Goal: Task Accomplishment & Management: Manage account settings

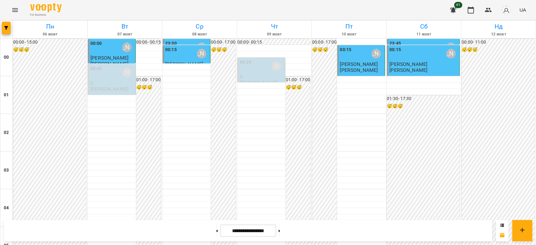
scroll to position [691, 0]
click at [280, 233] on button at bounding box center [280, 231] width 2 height 14
type input "**********"
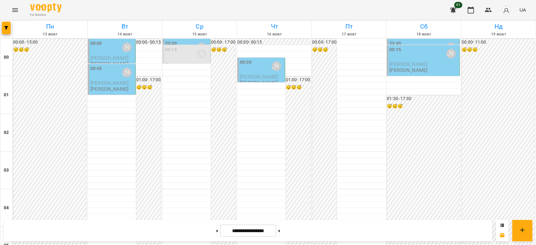
scroll to position [726, 0]
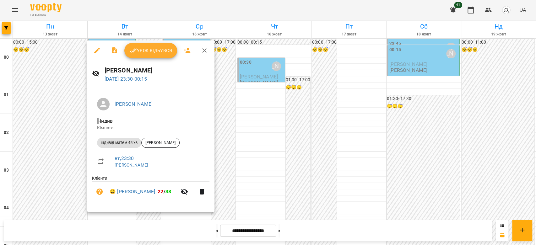
click at [277, 160] on div at bounding box center [268, 122] width 536 height 245
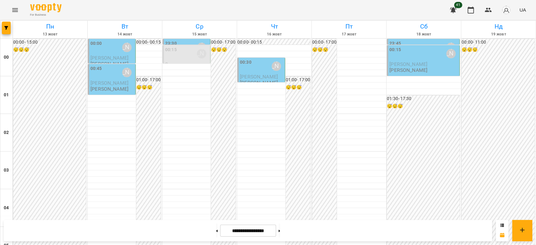
scroll to position [517, 0]
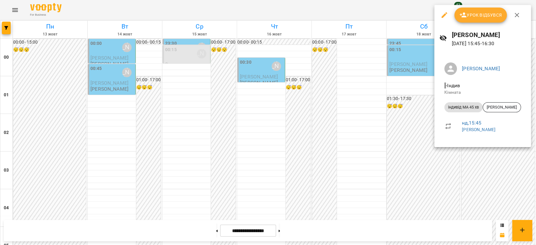
click at [367, 98] on div at bounding box center [268, 122] width 536 height 245
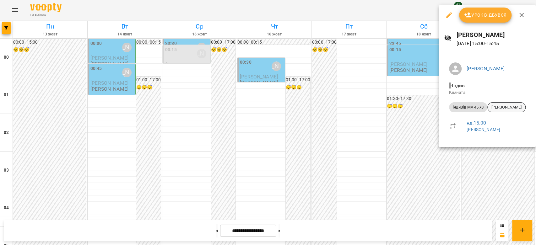
click at [502, 109] on span "Basok Софія" at bounding box center [507, 108] width 38 height 6
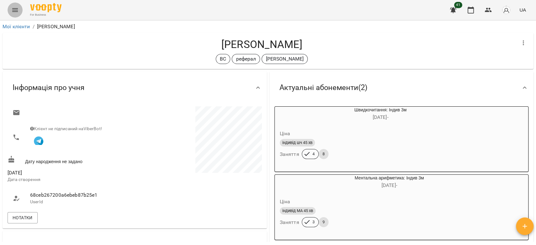
click at [11, 7] on button "Menu" at bounding box center [15, 10] width 15 height 15
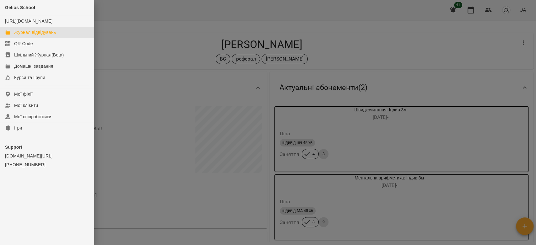
click at [24, 35] on div "Журнал відвідувань" at bounding box center [35, 32] width 42 height 6
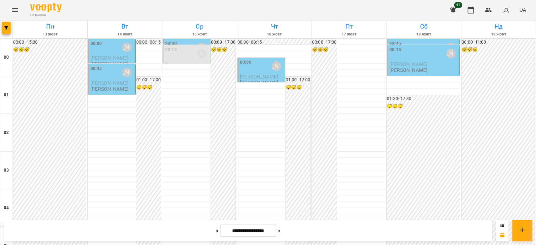
click at [192, 58] on div "00:15 Бондарєва Валерія" at bounding box center [187, 53] width 44 height 14
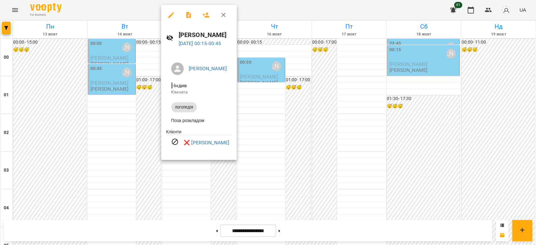
click at [341, 97] on div at bounding box center [268, 122] width 536 height 245
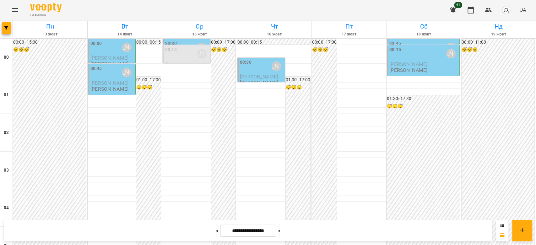
scroll to position [558, 0]
click at [280, 232] on button at bounding box center [280, 231] width 2 height 14
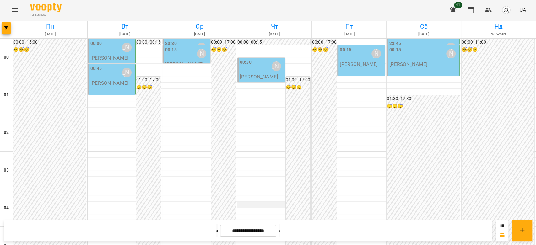
scroll to position [0, 0]
click at [216, 230] on button at bounding box center [217, 231] width 2 height 14
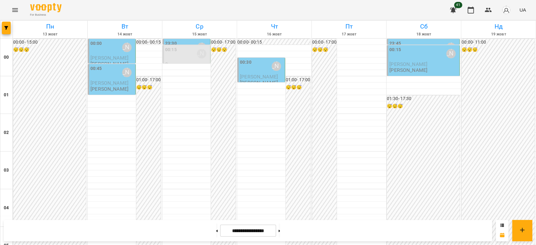
scroll to position [726, 0]
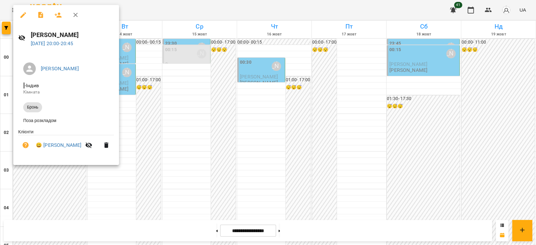
click at [197, 118] on div at bounding box center [268, 122] width 536 height 245
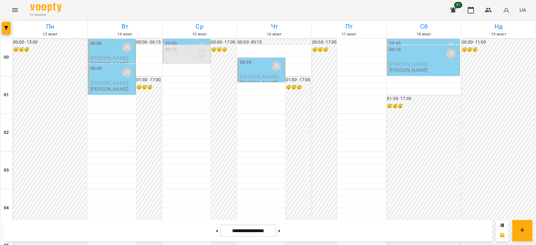
scroll to position [621, 0]
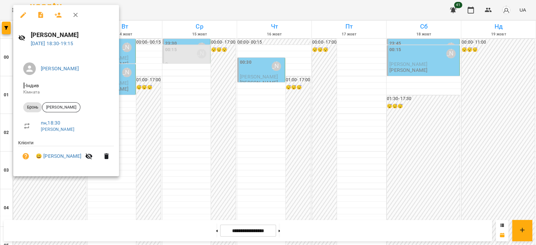
click at [143, 127] on div at bounding box center [268, 122] width 536 height 245
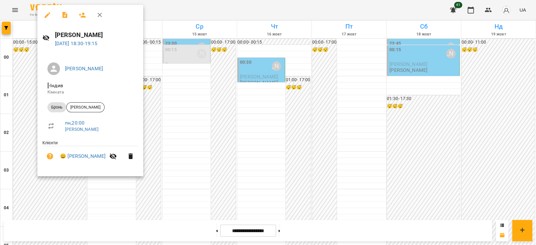
click at [196, 120] on div at bounding box center [268, 122] width 536 height 245
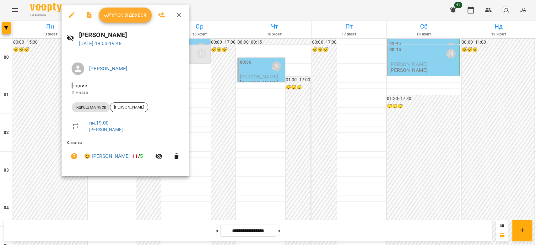
click at [206, 128] on div at bounding box center [268, 122] width 536 height 245
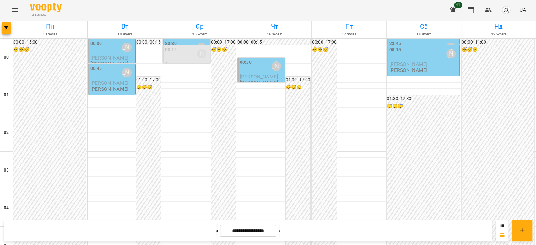
scroll to position [726, 0]
click at [216, 233] on button at bounding box center [217, 231] width 2 height 14
type input "**********"
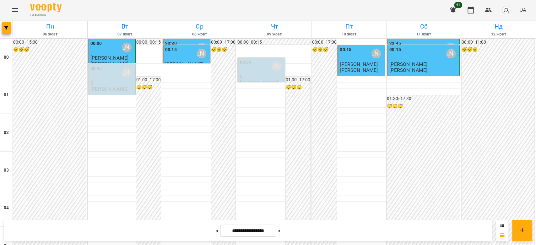
scroll to position [447, 0]
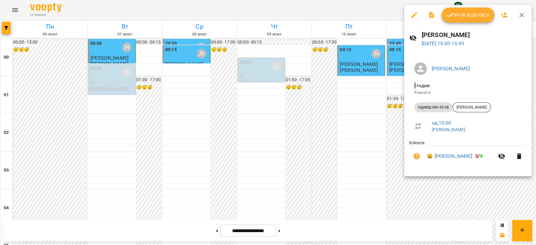
click at [473, 10] on button "Урок відбувся" at bounding box center [468, 15] width 53 height 15
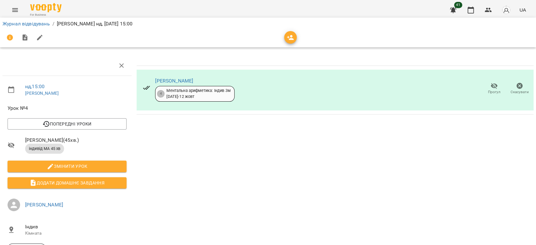
click at [491, 85] on icon "button" at bounding box center [495, 86] width 8 height 8
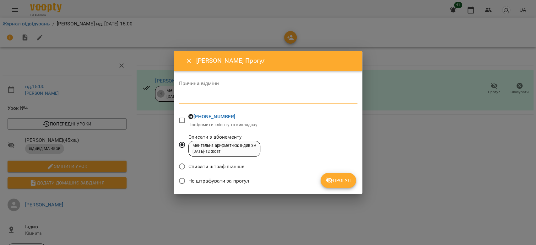
click at [242, 99] on textarea at bounding box center [268, 98] width 178 height 6
click at [334, 183] on span "Прогул" at bounding box center [338, 181] width 25 height 8
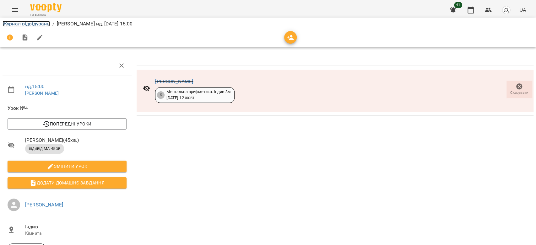
click at [30, 25] on link "Журнал відвідувань" at bounding box center [26, 24] width 47 height 6
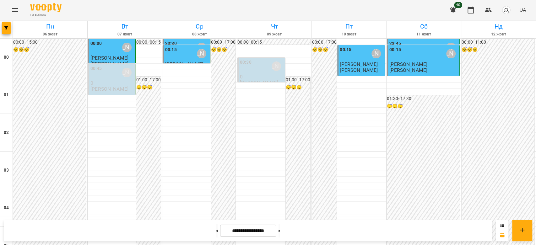
scroll to position [517, 0]
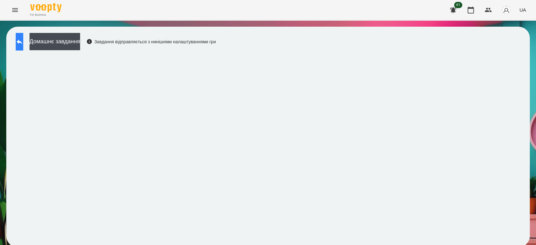
click at [22, 40] on icon at bounding box center [20, 42] width 6 height 5
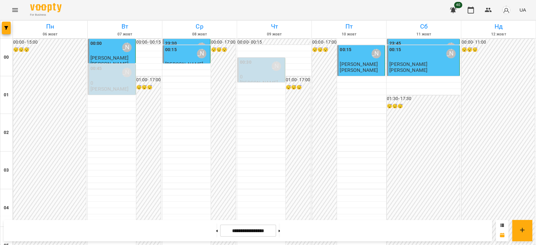
scroll to position [523, 0]
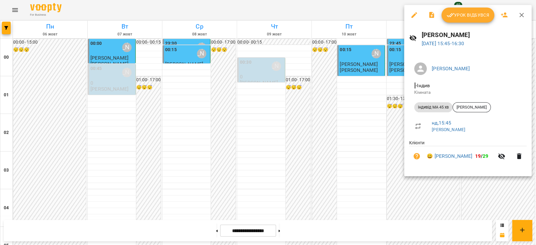
click at [470, 18] on span "Урок відбувся" at bounding box center [468, 15] width 43 height 8
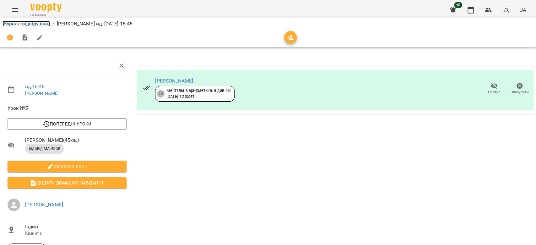
click at [29, 23] on link "Журнал відвідувань" at bounding box center [26, 24] width 47 height 6
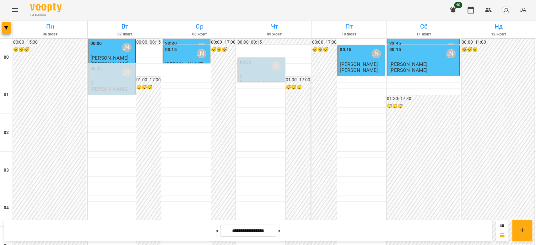
scroll to position [726, 0]
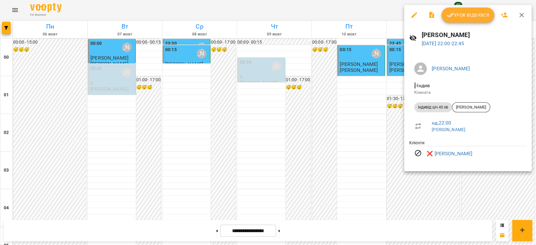
click at [357, 150] on div at bounding box center [268, 122] width 536 height 245
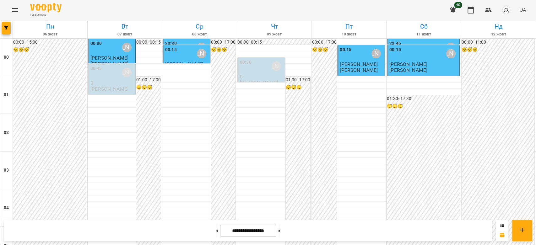
scroll to position [552, 0]
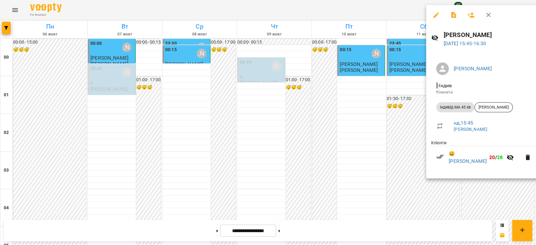
click at [437, 16] on icon "button" at bounding box center [437, 15] width 8 height 8
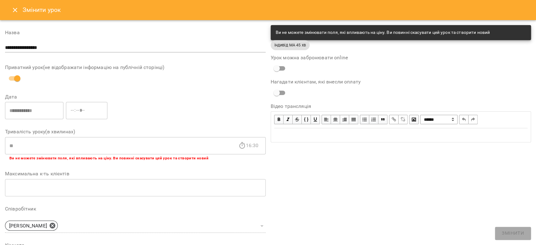
click at [8, 7] on div "Змінити урок" at bounding box center [268, 10] width 536 height 20
click at [12, 7] on icon "Close" at bounding box center [15, 10] width 8 height 8
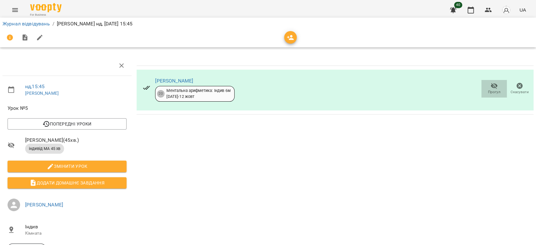
click at [493, 91] on span "Прогул" at bounding box center [494, 92] width 13 height 5
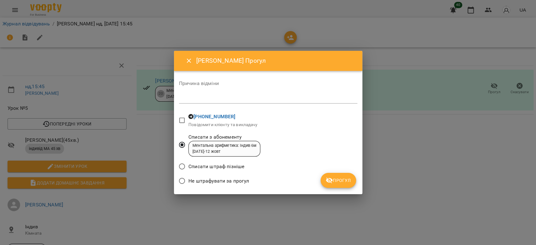
click at [237, 100] on textarea at bounding box center [268, 98] width 178 height 6
click at [349, 180] on span "Прогул" at bounding box center [338, 181] width 25 height 8
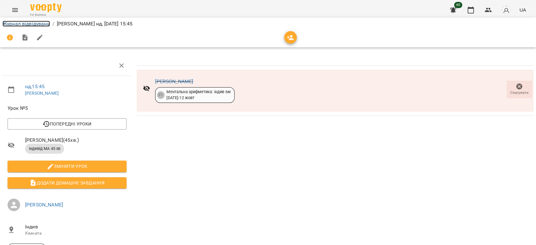
click at [22, 25] on link "Журнал відвідувань" at bounding box center [26, 24] width 47 height 6
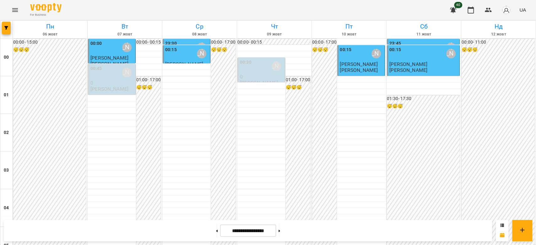
scroll to position [488, 0]
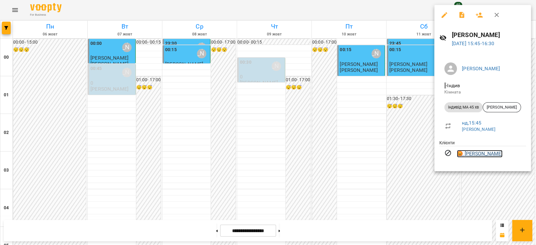
click at [485, 154] on link "😡 Аріна Григораш" at bounding box center [480, 154] width 46 height 8
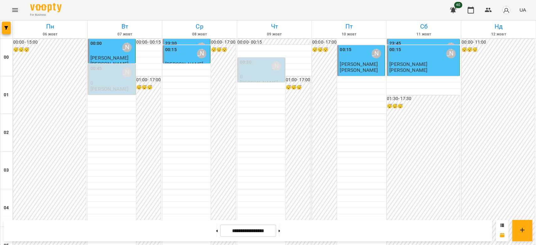
scroll to position [488, 0]
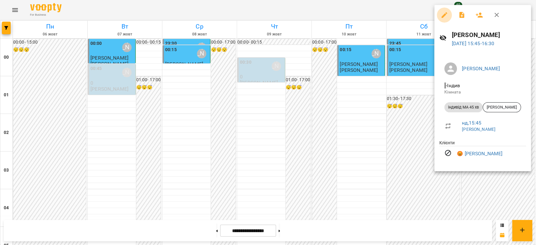
drag, startPoint x: 445, startPoint y: 15, endPoint x: 448, endPoint y: 29, distance: 14.0
click at [445, 15] on icon "button" at bounding box center [445, 15] width 8 height 8
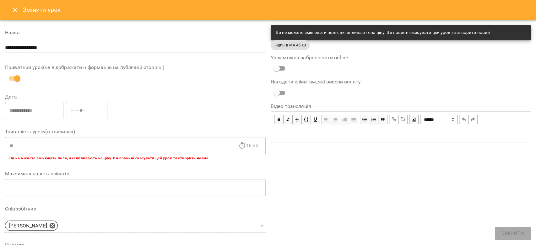
click at [13, 11] on icon "Close" at bounding box center [15, 10] width 8 height 8
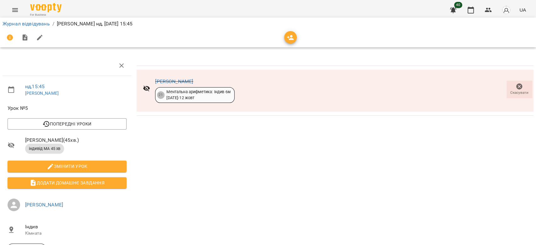
click at [510, 91] on span "Скасувати" at bounding box center [519, 92] width 18 height 5
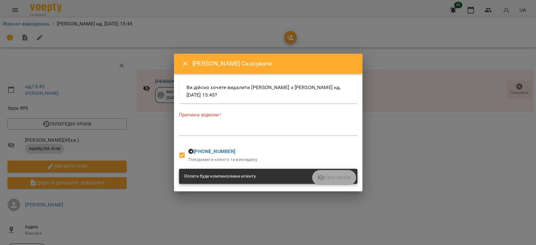
click at [351, 177] on div "Оплата буде компенсована клієнту." at bounding box center [268, 176] width 178 height 15
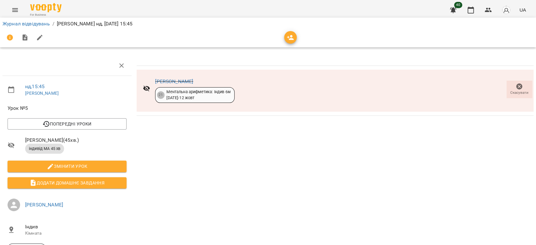
click at [164, 85] on div "Аріна Григораш" at bounding box center [194, 82] width 79 height 8
click at [166, 79] on link "Аріна Григораш" at bounding box center [174, 82] width 38 height 6
click at [170, 80] on link "Аріна Григораш" at bounding box center [174, 82] width 38 height 6
click at [19, 12] on button "Menu" at bounding box center [15, 10] width 15 height 15
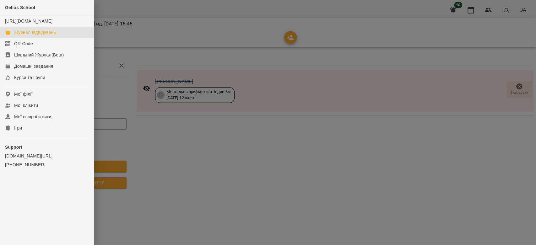
click at [29, 35] on div "Журнал відвідувань" at bounding box center [35, 32] width 42 height 6
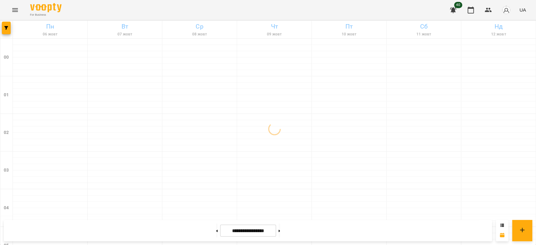
click at [12, 5] on button "Menu" at bounding box center [15, 10] width 15 height 15
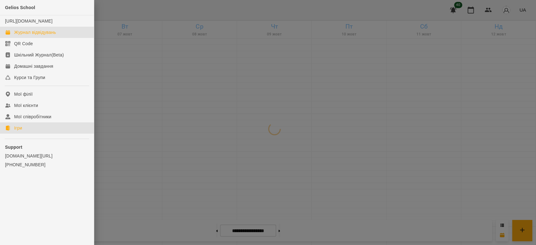
click at [23, 132] on link "Ігри" at bounding box center [47, 128] width 94 height 11
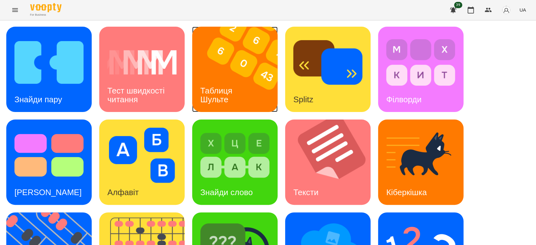
click at [211, 74] on img at bounding box center [238, 69] width 93 height 85
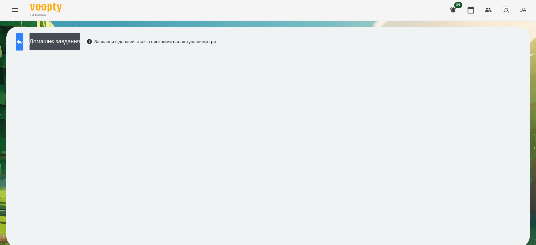
click at [19, 46] on button at bounding box center [20, 42] width 8 height 18
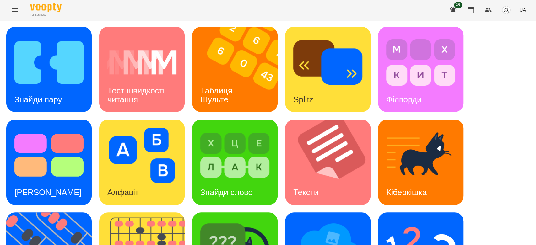
scroll to position [152, 0]
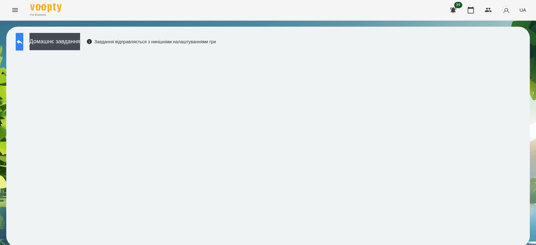
click at [23, 39] on button at bounding box center [20, 42] width 8 height 18
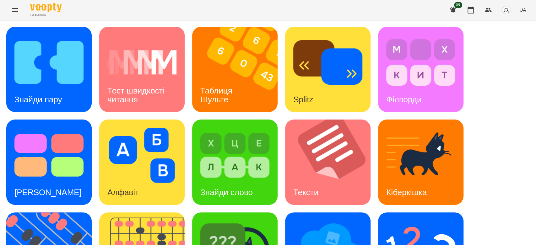
scroll to position [152, 0]
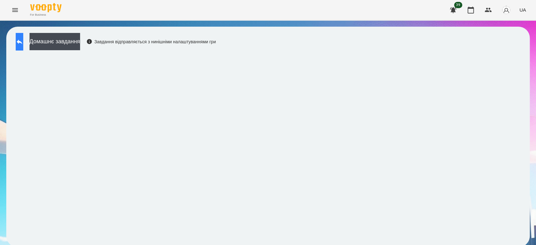
click at [22, 42] on icon at bounding box center [20, 42] width 6 height 5
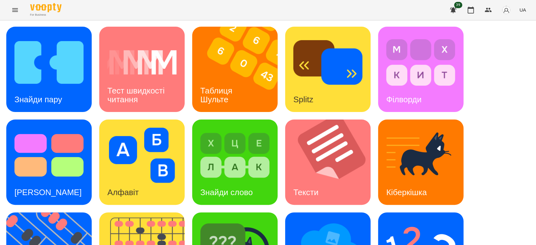
scroll to position [105, 0]
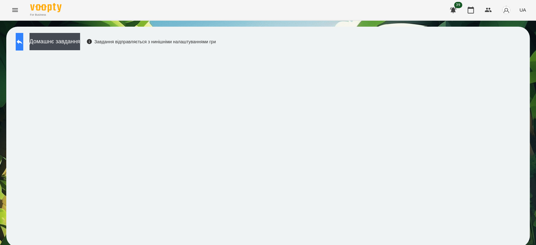
click at [23, 44] on icon at bounding box center [20, 42] width 8 height 8
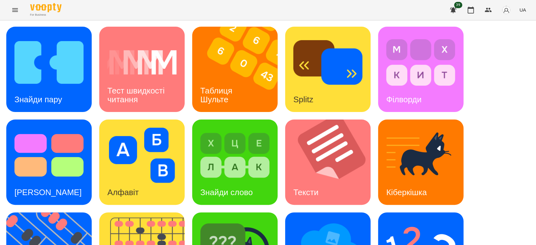
scroll to position [152, 0]
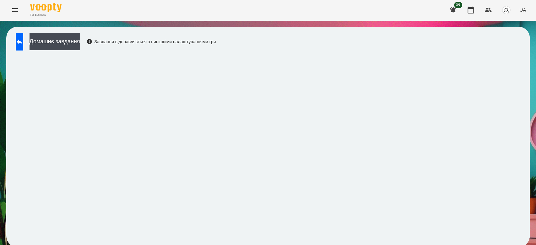
scroll to position [2, 0]
click at [56, 37] on button "Домашнє завдання" at bounding box center [55, 41] width 51 height 17
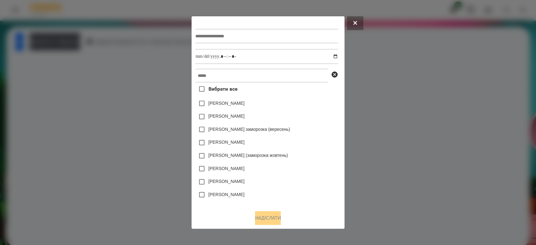
click at [428, 94] on div at bounding box center [268, 122] width 536 height 245
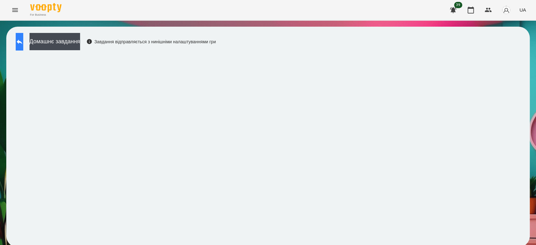
click at [23, 38] on icon at bounding box center [20, 42] width 8 height 8
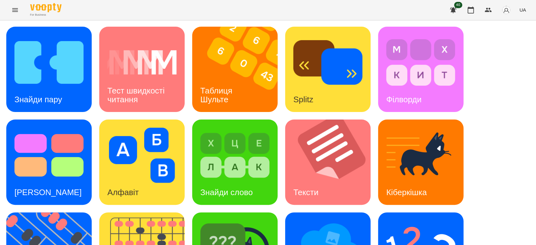
scroll to position [72, 0]
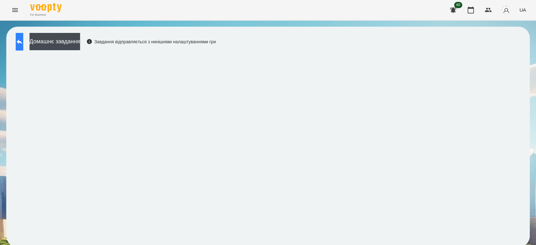
click at [16, 42] on button at bounding box center [20, 42] width 8 height 18
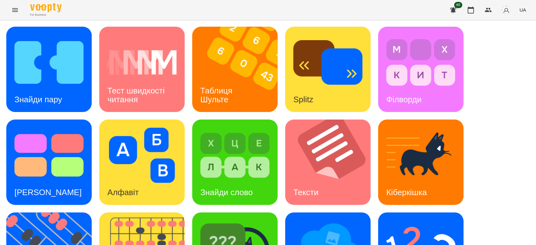
scroll to position [152, 0]
click at [395, 221] on img at bounding box center [420, 248] width 69 height 55
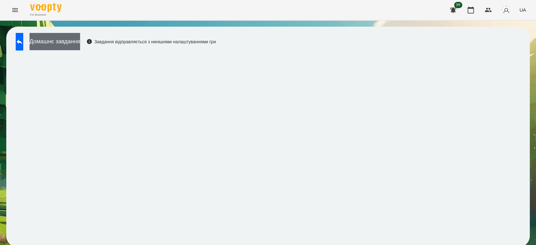
click at [80, 46] on button "Домашнє завдання" at bounding box center [55, 41] width 51 height 17
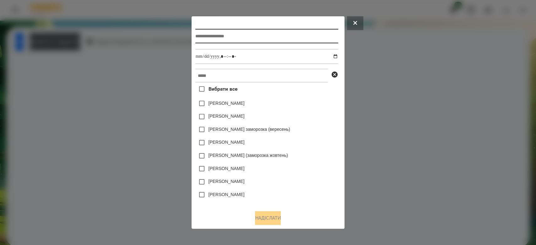
click at [203, 32] on input "text" at bounding box center [266, 36] width 143 height 14
type input "*********"
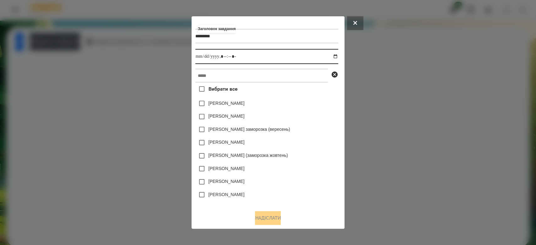
click at [336, 55] on input "datetime-local" at bounding box center [266, 56] width 143 height 15
type input "**********"
click at [307, 120] on div "Емма Северен" at bounding box center [266, 116] width 143 height 13
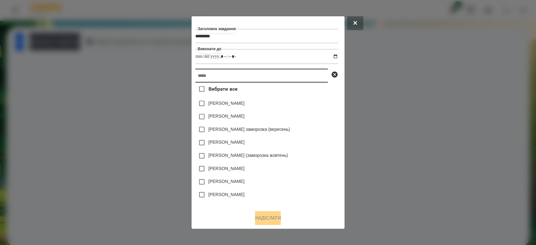
click at [306, 75] on input "text" at bounding box center [261, 76] width 133 height 14
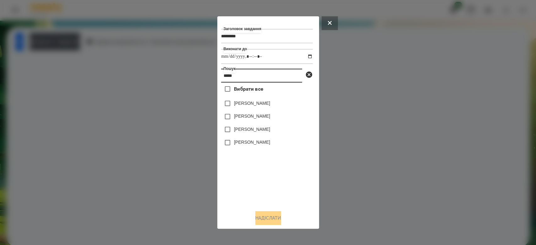
type input "*****"
click at [257, 127] on div "[PERSON_NAME]" at bounding box center [267, 129] width 92 height 13
click at [254, 129] on label "[PERSON_NAME]" at bounding box center [252, 129] width 36 height 6
click at [271, 218] on button "Надіслати" at bounding box center [268, 218] width 26 height 14
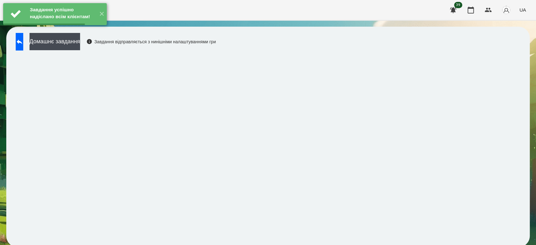
click at [80, 40] on button "Домашнє завдання" at bounding box center [55, 41] width 51 height 17
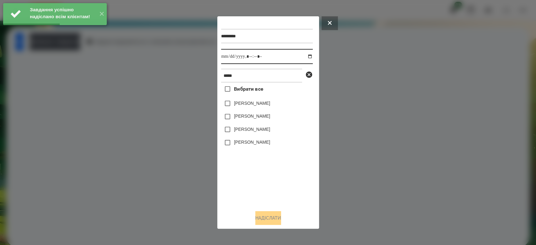
drag, startPoint x: 304, startPoint y: 55, endPoint x: 304, endPoint y: 60, distance: 5.7
click at [305, 55] on input "datetime-local" at bounding box center [267, 56] width 92 height 15
type input "**********"
drag, startPoint x: 270, startPoint y: 199, endPoint x: 268, endPoint y: 185, distance: 13.4
click at [270, 199] on div "Вибрати все Тимур Григоращук Григорій Яковлев Аріна Григораш Ворона Григорий" at bounding box center [267, 144] width 92 height 123
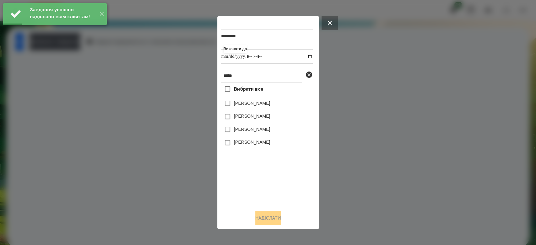
click at [254, 133] on label "[PERSON_NAME]" at bounding box center [252, 129] width 36 height 6
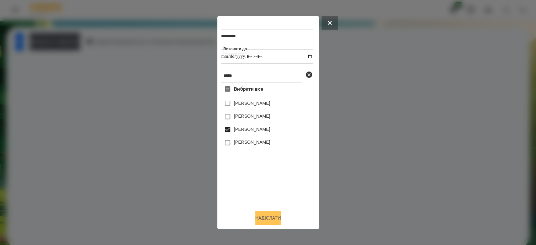
click at [281, 222] on button "Надіслати" at bounding box center [268, 218] width 26 height 14
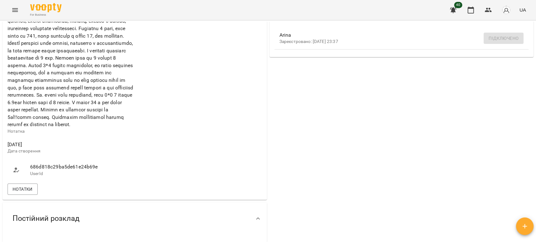
scroll to position [314, 0]
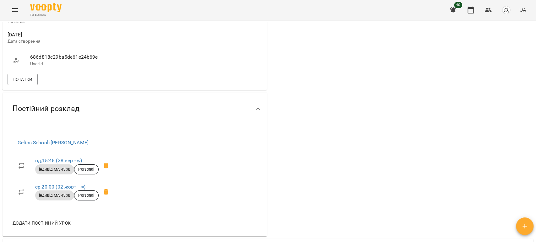
click at [13, 86] on div "Нотатки" at bounding box center [134, 80] width 257 height 14
click at [33, 85] on button "Нотатки" at bounding box center [23, 79] width 30 height 11
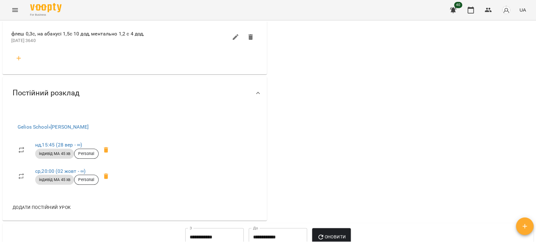
scroll to position [419, 0]
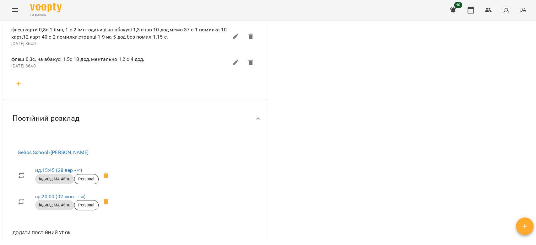
click at [23, 91] on button "button" at bounding box center [18, 83] width 15 height 15
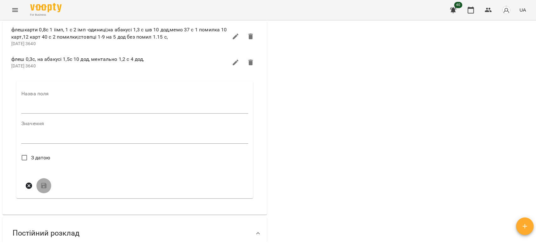
click at [40, 114] on input "text" at bounding box center [134, 109] width 227 height 10
click at [130, 114] on input "**********" at bounding box center [134, 109] width 227 height 10
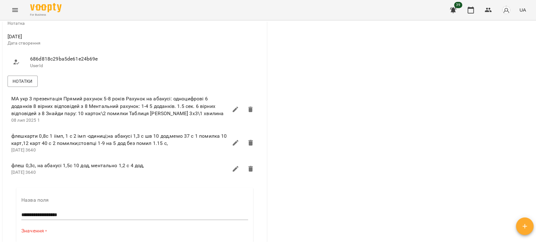
scroll to position [395, 0]
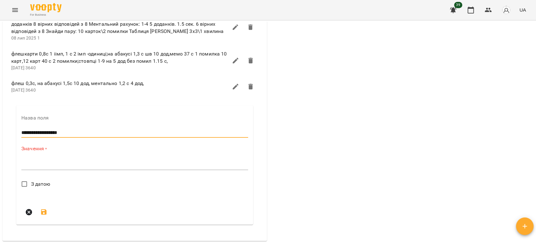
click at [85, 138] on input "**********" at bounding box center [134, 133] width 227 height 10
click at [116, 138] on input "**********" at bounding box center [134, 133] width 227 height 10
click at [128, 138] on input "**********" at bounding box center [134, 133] width 227 height 10
type input "**********"
click at [37, 188] on span "З датою" at bounding box center [40, 185] width 19 height 8
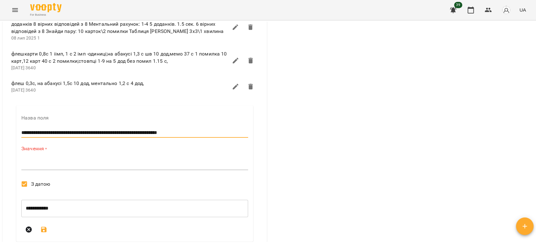
drag, startPoint x: 212, startPoint y: 150, endPoint x: 12, endPoint y: 148, distance: 199.8
click at [12, 148] on div "**********" at bounding box center [134, 176] width 247 height 150
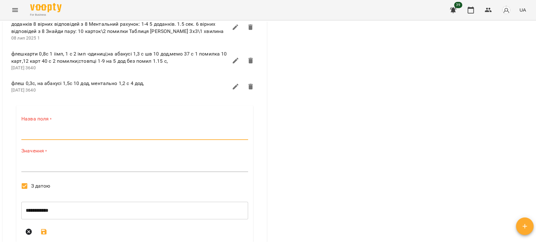
click at [87, 175] on div "Значення * *" at bounding box center [134, 161] width 227 height 27
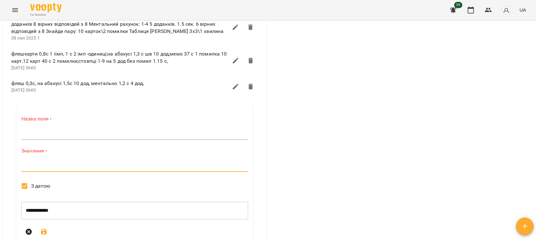
click at [89, 170] on textarea at bounding box center [134, 167] width 227 height 6
paste textarea "**********"
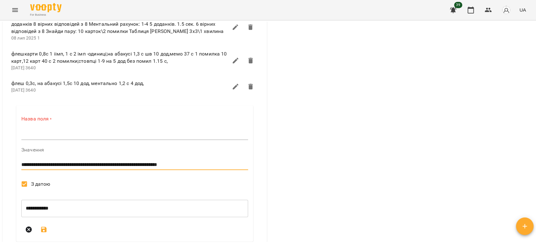
type textarea "**********"
click at [66, 140] on input "text" at bounding box center [134, 135] width 227 height 10
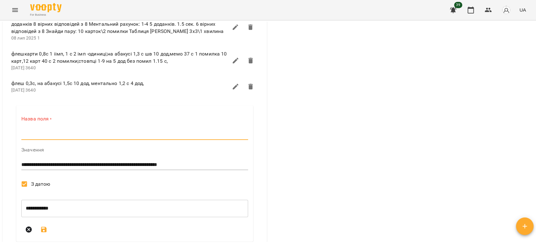
type input "****"
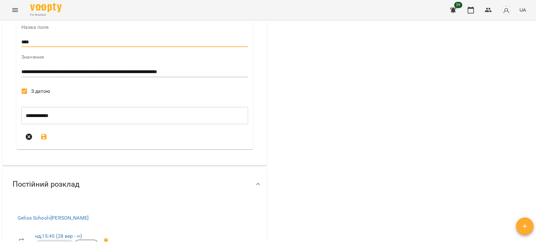
scroll to position [534, 0]
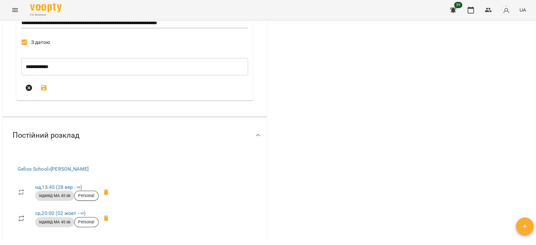
click at [45, 91] on icon "submit" at bounding box center [44, 88] width 6 height 6
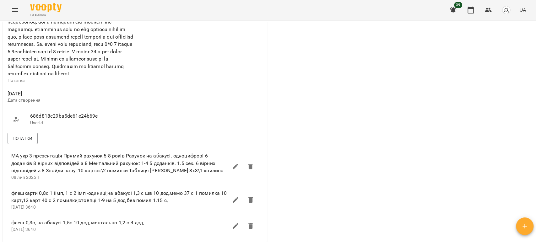
scroll to position [360, 0]
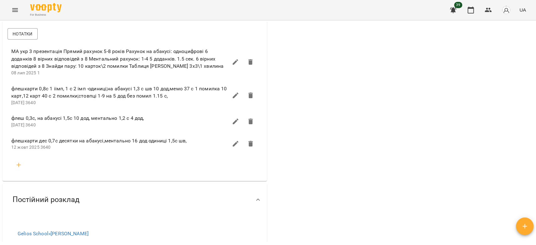
click at [15, 9] on icon "Menu" at bounding box center [15, 10] width 8 height 8
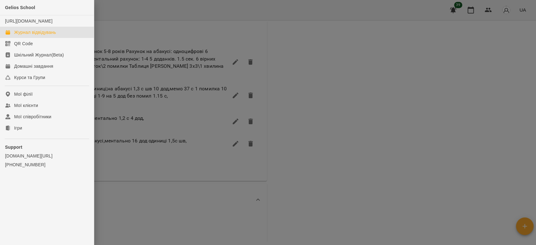
click at [29, 35] on div "Журнал відвідувань" at bounding box center [35, 32] width 42 height 6
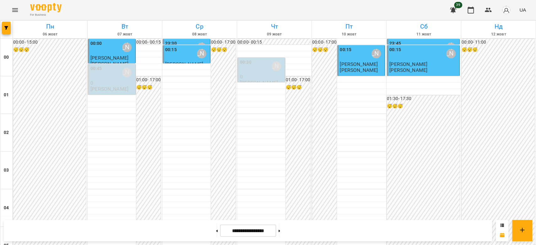
scroll to position [593, 0]
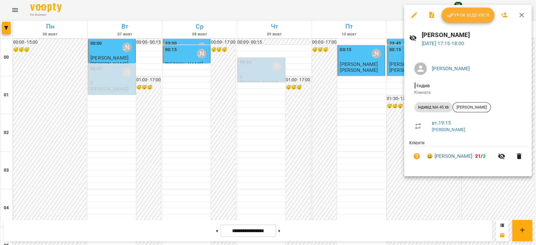
click at [367, 87] on div at bounding box center [268, 122] width 536 height 245
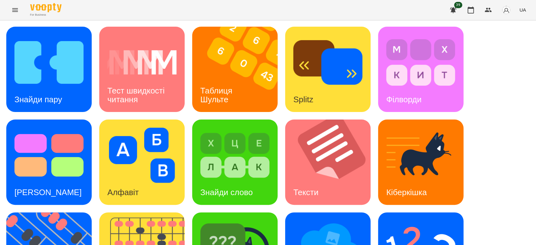
scroll to position [152, 0]
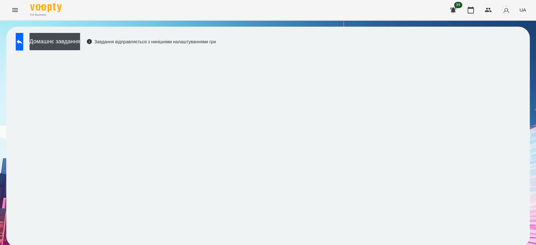
scroll to position [2, 0]
click at [73, 44] on button "Домашнє завдання" at bounding box center [55, 41] width 51 height 17
click at [67, 35] on button "Домашнє завдання" at bounding box center [55, 41] width 51 height 17
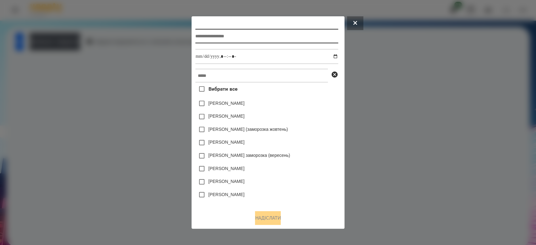
click at [224, 34] on input "text" at bounding box center [266, 36] width 143 height 14
type input "*****"
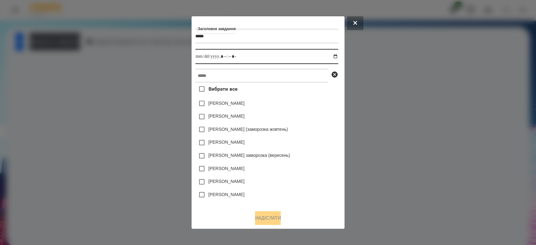
click at [338, 55] on input "datetime-local" at bounding box center [266, 56] width 143 height 15
type input "**********"
drag, startPoint x: 296, startPoint y: 128, endPoint x: 319, endPoint y: 115, distance: 26.3
click at [319, 115] on div "[PERSON_NAME]" at bounding box center [266, 116] width 143 height 13
click at [318, 98] on div "[PERSON_NAME]" at bounding box center [266, 103] width 143 height 13
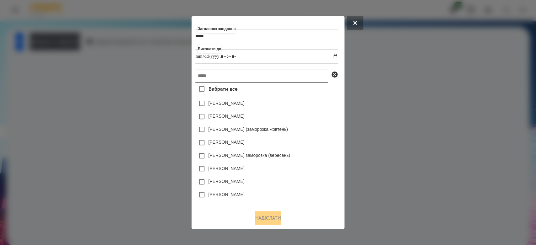
click at [309, 73] on input "text" at bounding box center [261, 76] width 133 height 14
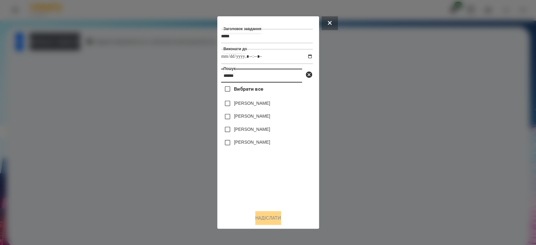
type input "******"
click at [255, 133] on label "[PERSON_NAME]" at bounding box center [252, 129] width 36 height 6
click at [274, 215] on button "Надіслати" at bounding box center [268, 218] width 26 height 14
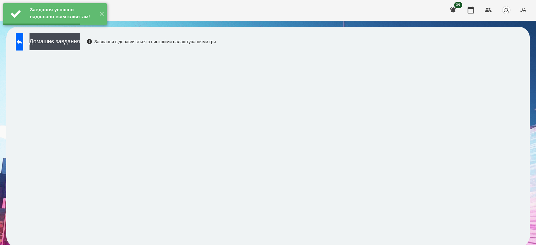
click at [60, 43] on button "Домашнє завдання" at bounding box center [55, 41] width 51 height 17
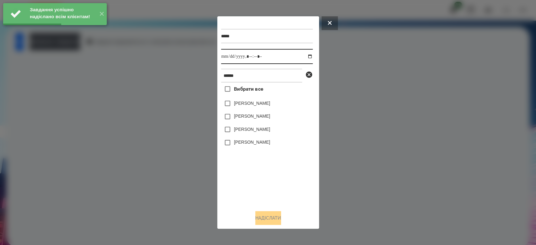
click at [305, 56] on input "datetime-local" at bounding box center [267, 56] width 92 height 15
type input "**********"
click at [276, 183] on div "Вибрати все [PERSON_NAME] [PERSON_NAME] [PERSON_NAME] [PERSON_NAME]" at bounding box center [267, 144] width 92 height 123
click at [251, 129] on label "[PERSON_NAME]" at bounding box center [252, 129] width 36 height 6
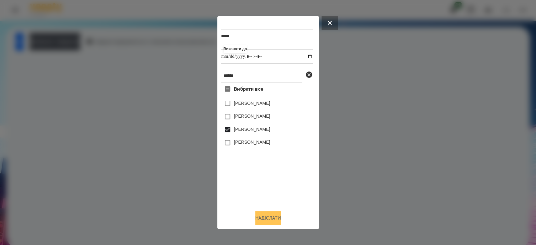
click at [269, 219] on button "Надіслати" at bounding box center [268, 218] width 26 height 14
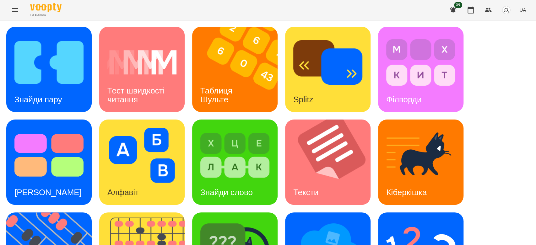
scroll to position [152, 0]
click at [425, 221] on img at bounding box center [420, 248] width 69 height 55
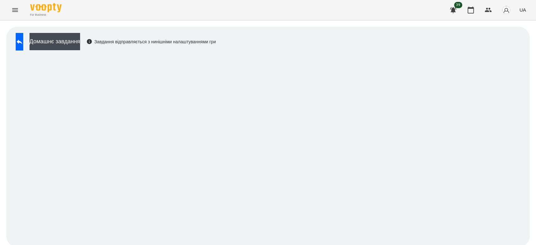
scroll to position [2, 0]
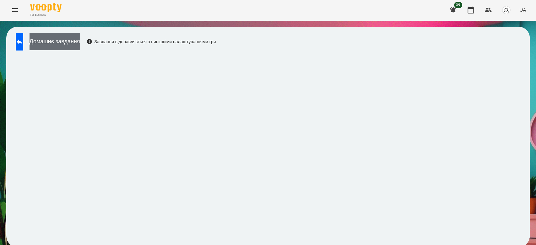
click at [79, 40] on button "Домашнє завдання" at bounding box center [55, 41] width 51 height 17
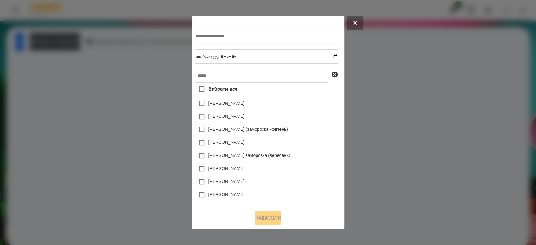
click at [231, 37] on input "text" at bounding box center [266, 36] width 143 height 14
type input "**********"
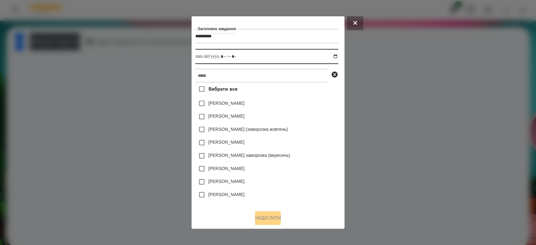
click at [335, 57] on input "datetime-local" at bounding box center [266, 56] width 143 height 15
type input "**********"
click at [311, 135] on div "[PERSON_NAME] (заморозка жовтень)" at bounding box center [266, 129] width 143 height 13
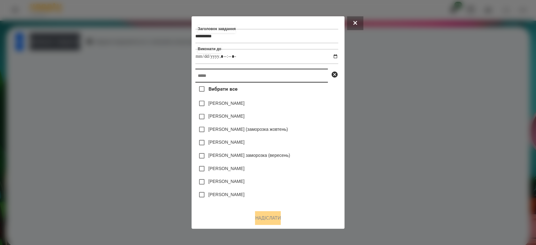
click at [289, 79] on input "text" at bounding box center [261, 76] width 133 height 14
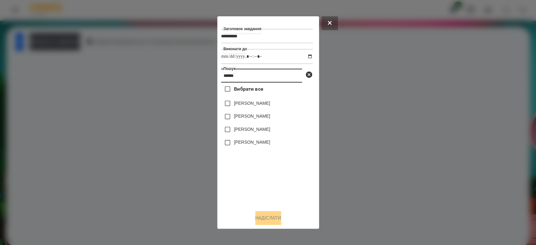
type input "******"
click at [256, 131] on label "[PERSON_NAME]" at bounding box center [252, 129] width 36 height 6
click at [270, 215] on button "Надіслати" at bounding box center [268, 218] width 26 height 14
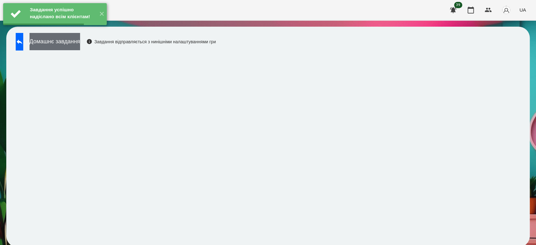
click at [74, 39] on button "Домашнє завдання" at bounding box center [55, 41] width 51 height 17
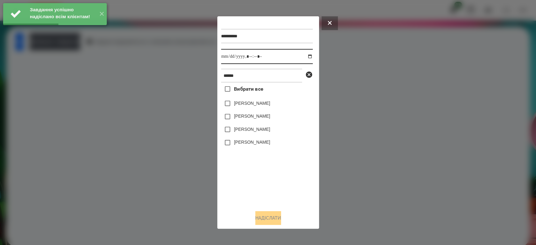
click at [304, 57] on input "datetime-local" at bounding box center [267, 56] width 92 height 15
type input "**********"
click at [271, 191] on div "Вибрати все Тимур Григоращук Григорій Яковлев Аріна Григораш Ворона Григорий" at bounding box center [267, 144] width 92 height 123
click at [252, 131] on label "[PERSON_NAME]" at bounding box center [252, 129] width 36 height 6
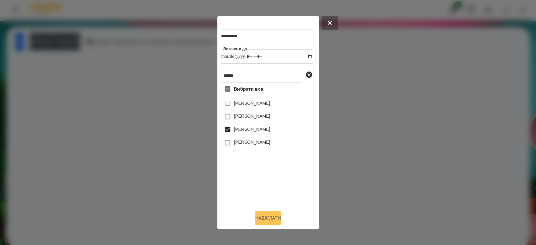
click at [275, 219] on button "Надіслати" at bounding box center [268, 218] width 26 height 14
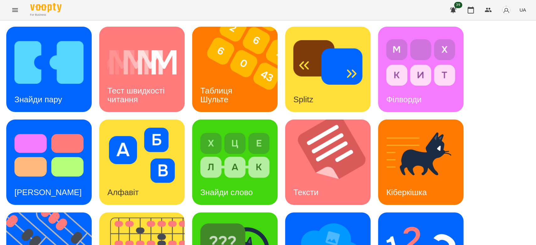
scroll to position [152, 0]
click at [417, 221] on img at bounding box center [420, 248] width 69 height 55
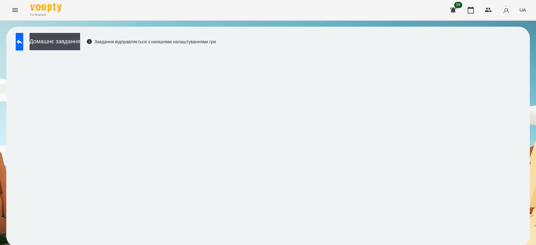
scroll to position [2, 0]
click at [78, 41] on button "Домашнє завдання" at bounding box center [55, 41] width 51 height 17
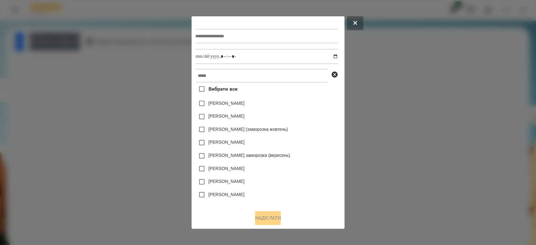
click at [252, 26] on div at bounding box center [266, 36] width 143 height 26
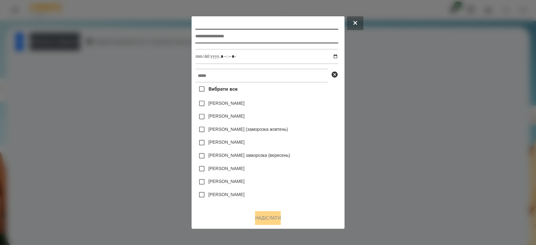
click at [258, 36] on input "text" at bounding box center [266, 36] width 143 height 14
type input "*********"
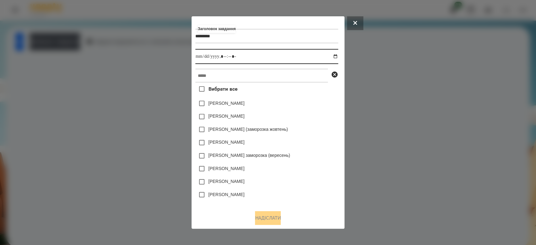
click at [338, 59] on input "datetime-local" at bounding box center [266, 56] width 143 height 15
type input "**********"
drag, startPoint x: 324, startPoint y: 113, endPoint x: 318, endPoint y: 93, distance: 20.6
click at [324, 113] on div "Емма Северен" at bounding box center [266, 116] width 143 height 13
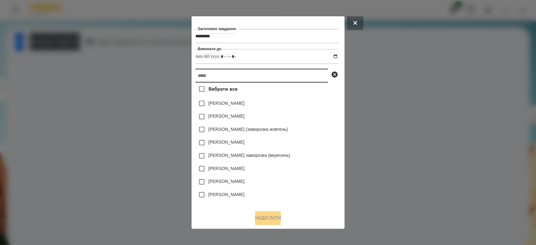
click at [304, 77] on input "text" at bounding box center [261, 76] width 133 height 14
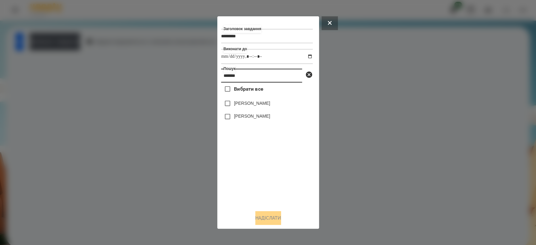
type input "*******"
click at [254, 119] on label "Аріна Григораш" at bounding box center [252, 116] width 36 height 6
click at [264, 217] on button "Надіслати" at bounding box center [268, 218] width 26 height 14
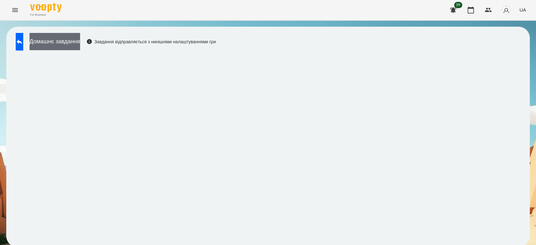
click at [66, 37] on button "Домашнє завдання" at bounding box center [55, 41] width 51 height 17
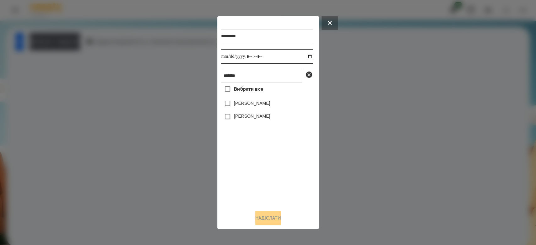
click at [303, 56] on input "datetime-local" at bounding box center [267, 56] width 92 height 15
type input "**********"
click at [271, 171] on div "Вибрати все Тимур Григоращук Аріна Григораш" at bounding box center [267, 144] width 92 height 123
click at [249, 115] on label "Аріна Григораш" at bounding box center [252, 116] width 36 height 6
click at [276, 217] on button "Надіслати" at bounding box center [268, 218] width 26 height 14
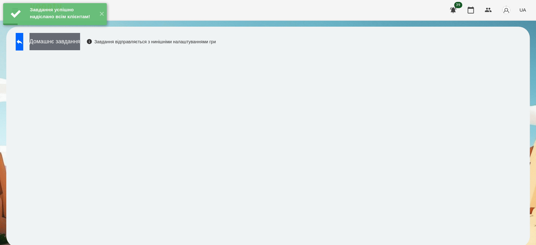
click at [58, 43] on button "Домашнє завдання" at bounding box center [55, 41] width 51 height 17
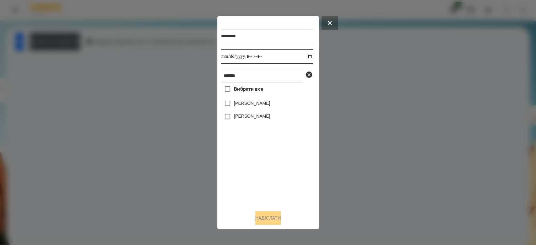
click at [304, 56] on input "datetime-local" at bounding box center [267, 56] width 92 height 15
type input "**********"
drag, startPoint x: 262, startPoint y: 185, endPoint x: 252, endPoint y: 137, distance: 49.8
click at [263, 185] on div "Вибрати все Тимур Григоращук Аріна Григораш" at bounding box center [267, 144] width 92 height 123
click at [248, 116] on label "Аріна Григораш" at bounding box center [252, 116] width 36 height 6
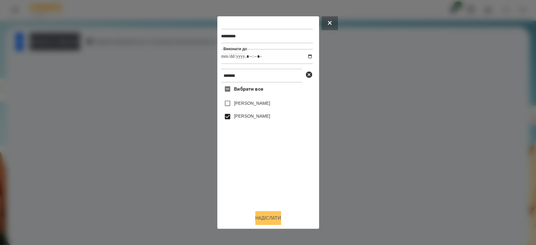
click at [274, 219] on button "Надіслати" at bounding box center [268, 218] width 26 height 14
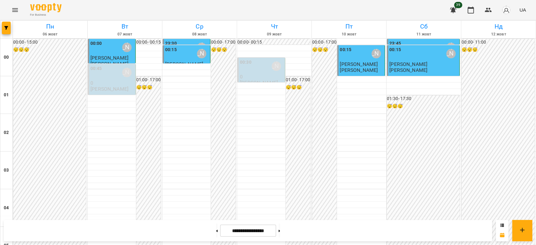
scroll to position [482, 0]
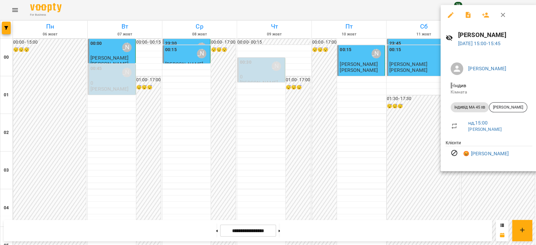
click at [361, 118] on div at bounding box center [268, 122] width 536 height 245
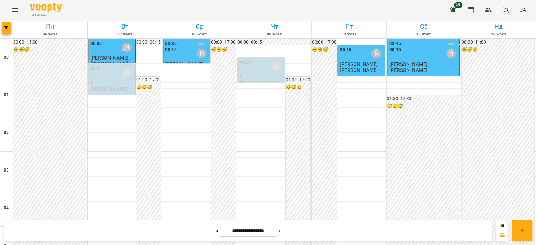
scroll to position [691, 0]
